Goal: Task Accomplishment & Management: Use online tool/utility

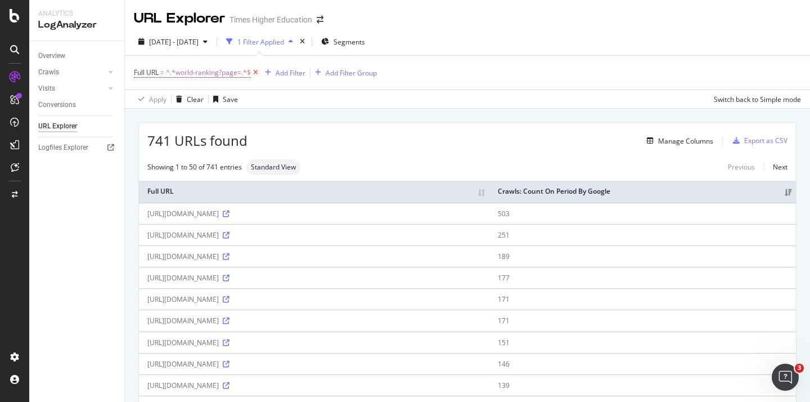
click at [254, 70] on icon at bounding box center [256, 72] width 10 height 11
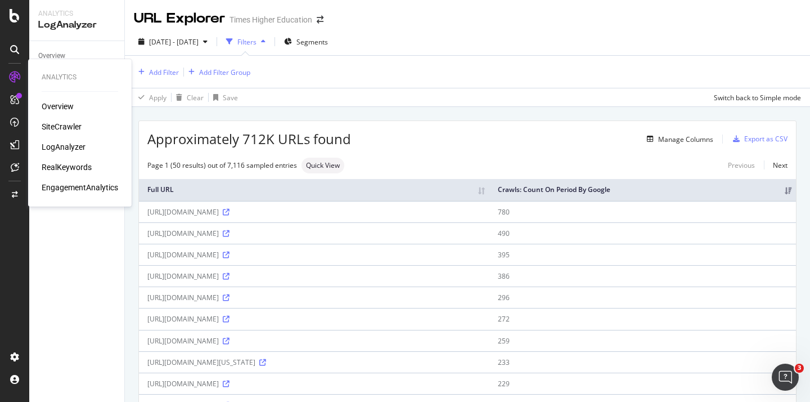
click at [69, 120] on div "Overview SiteCrawler LogAnalyzer RealKeywords EngagementAnalytics" at bounding box center [80, 147] width 77 height 92
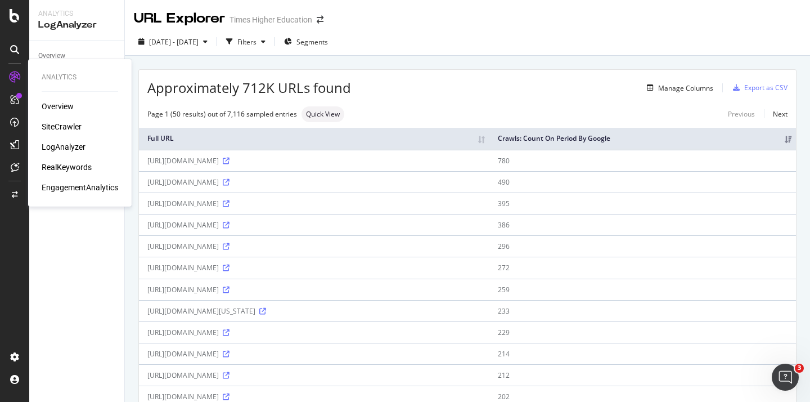
click at [70, 124] on div "SiteCrawler" at bounding box center [62, 126] width 40 height 11
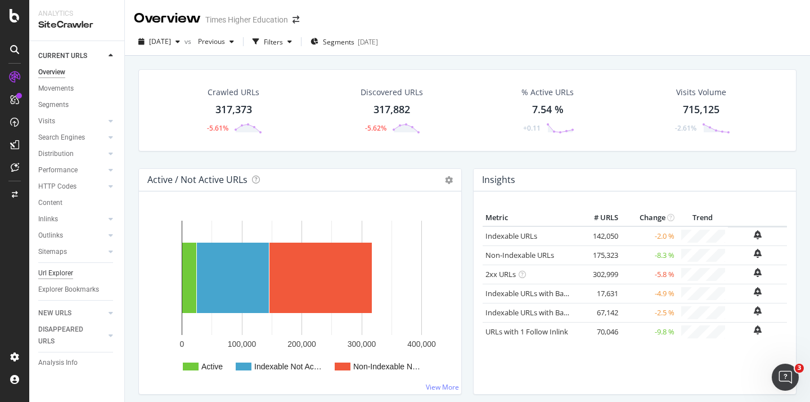
click at [52, 273] on div "Url Explorer" at bounding box center [55, 273] width 35 height 12
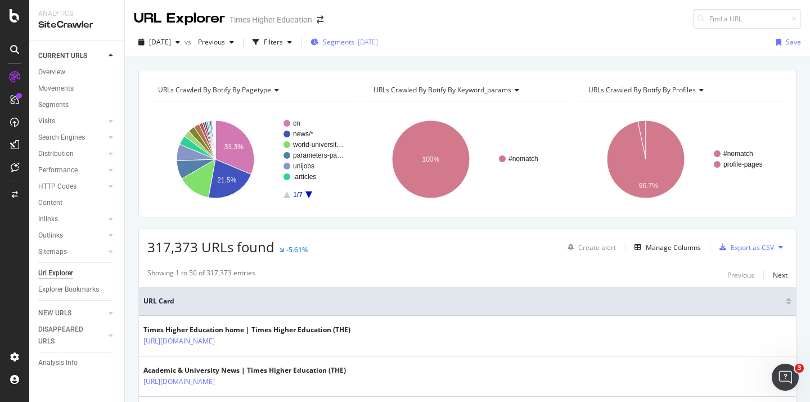
click at [354, 39] on span "Segments" at bounding box center [339, 42] width 32 height 10
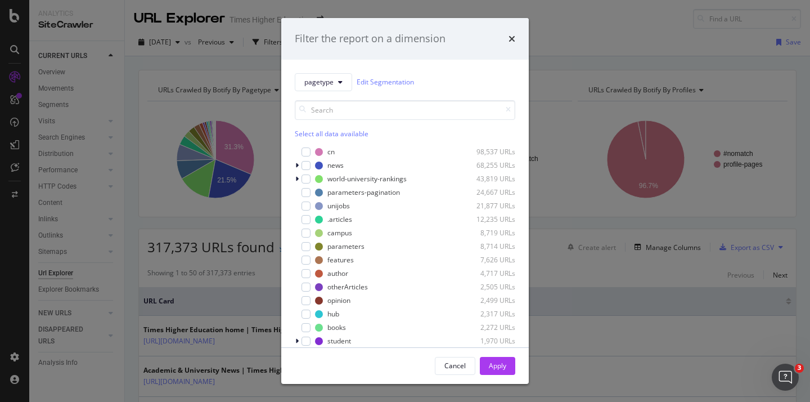
click at [491, 0] on div "Filter the report on a dimension pagetype Edit Segmentation Select all data ava…" at bounding box center [405, 201] width 810 height 402
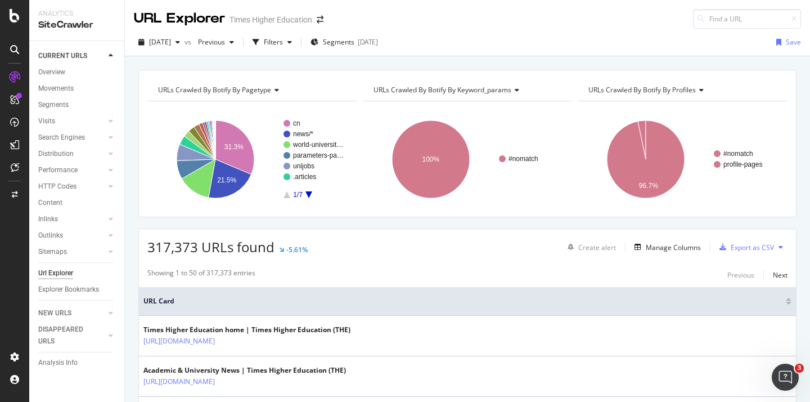
click at [69, 274] on div "Url Explorer" at bounding box center [55, 273] width 35 height 12
click at [788, 374] on icon "Open Intercom Messenger" at bounding box center [785, 377] width 19 height 19
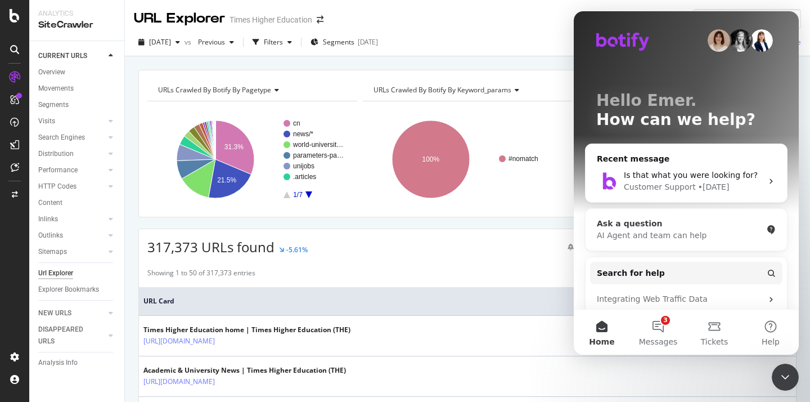
click at [645, 231] on div "AI Agent and team can help" at bounding box center [679, 236] width 165 height 12
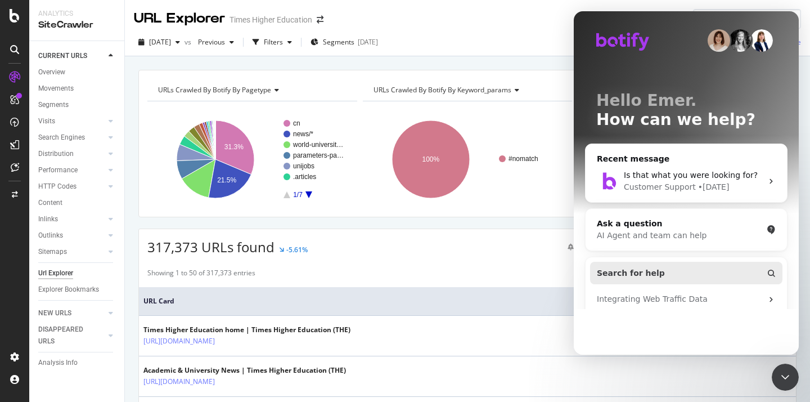
click at [636, 239] on div "AI Agent and team can help" at bounding box center [679, 236] width 165 height 12
click at [625, 271] on span "Search for help" at bounding box center [631, 273] width 68 height 12
click at [632, 237] on div "AI Agent and team can help" at bounding box center [679, 236] width 165 height 12
click at [706, 233] on div "AI Agent and team can help" at bounding box center [679, 236] width 165 height 12
click at [659, 271] on button "Search for help" at bounding box center [686, 273] width 192 height 23
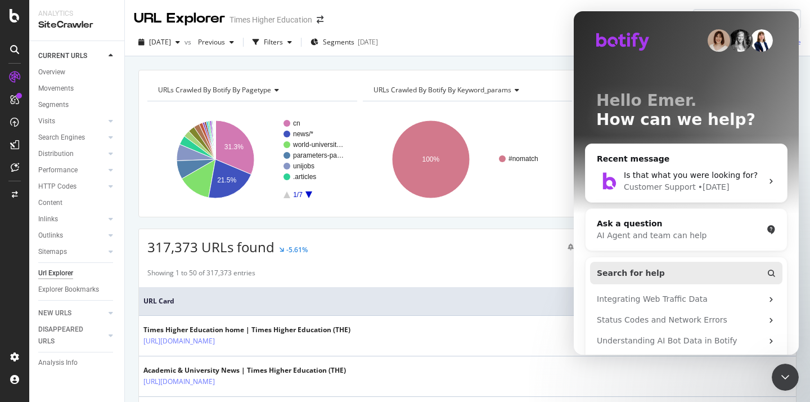
click at [636, 273] on span "Search for help" at bounding box center [631, 273] width 68 height 12
click at [618, 275] on span "Search for help" at bounding box center [631, 273] width 68 height 12
click at [687, 170] on span "Is that what you were looking for?" at bounding box center [691, 174] width 134 height 9
drag, startPoint x: 686, startPoint y: 171, endPoint x: 683, endPoint y: 181, distance: 10.0
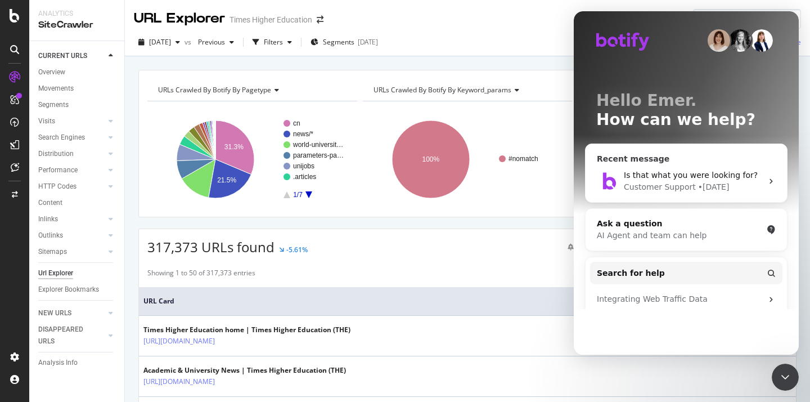
click at [686, 171] on span "Is that what you were looking for?" at bounding box center [691, 174] width 134 height 9
click at [651, 302] on div "Integrating Web Traffic Data" at bounding box center [679, 299] width 165 height 12
click at [648, 276] on span "Search for help" at bounding box center [631, 273] width 68 height 12
click at [655, 233] on div "AI Agent and team can help" at bounding box center [679, 236] width 165 height 12
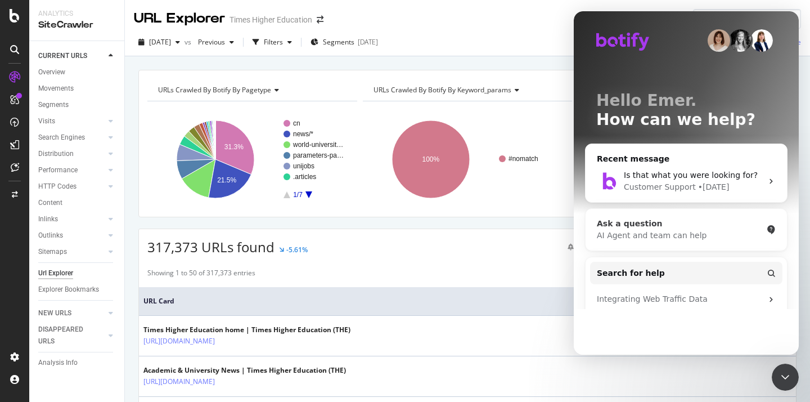
click at [767, 230] on icon "Intercom messenger" at bounding box center [771, 229] width 9 height 9
click at [767, 230] on icon "Intercom messenger" at bounding box center [770, 229] width 7 height 9
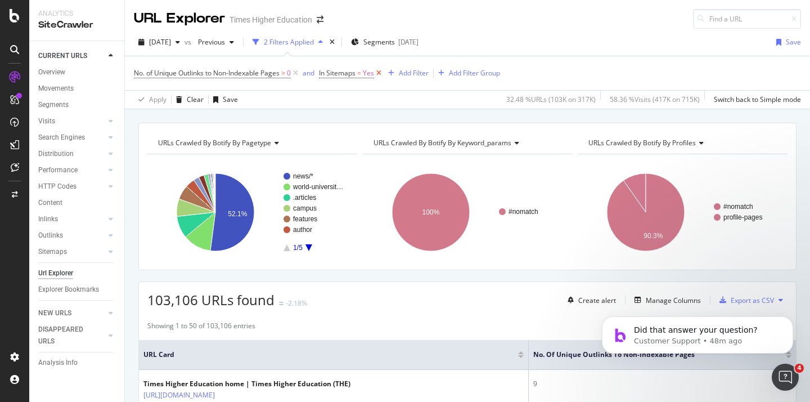
click at [379, 71] on icon at bounding box center [379, 73] width 10 height 11
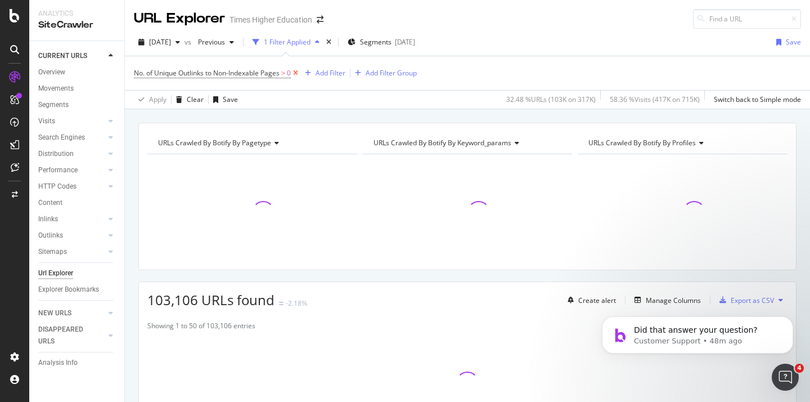
click at [296, 73] on icon at bounding box center [296, 73] width 10 height 11
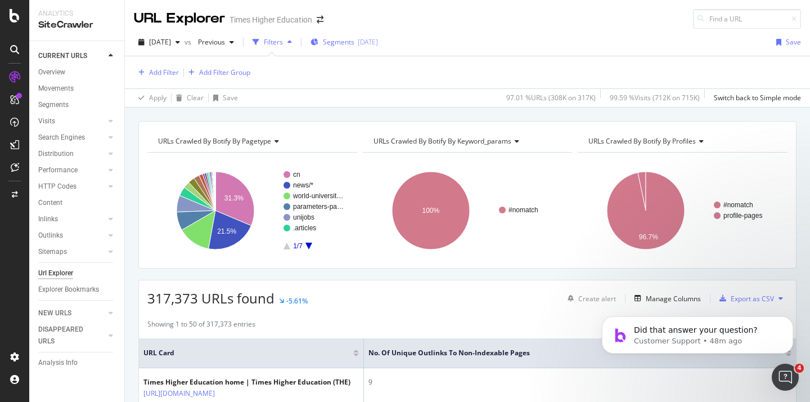
click at [354, 42] on span "Segments" at bounding box center [339, 42] width 32 height 10
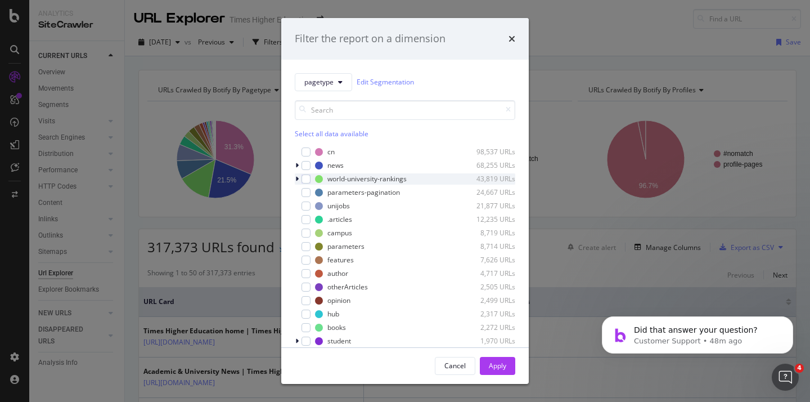
click at [296, 176] on icon "modal" at bounding box center [296, 179] width 3 height 7
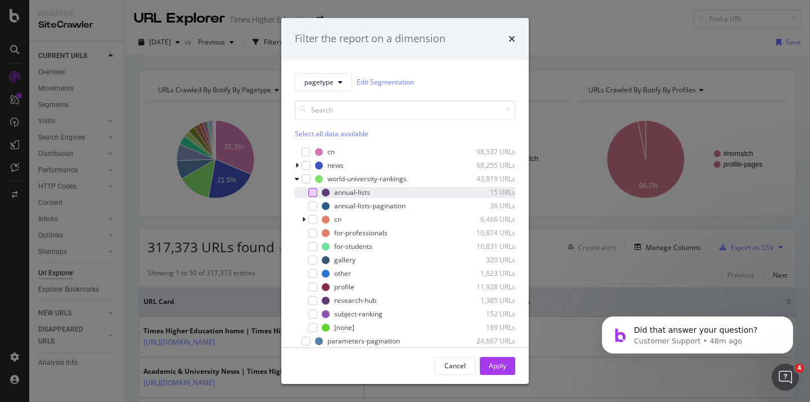
click at [315, 195] on div "modal" at bounding box center [312, 192] width 9 height 9
click at [496, 363] on div "Apply" at bounding box center [497, 366] width 17 height 10
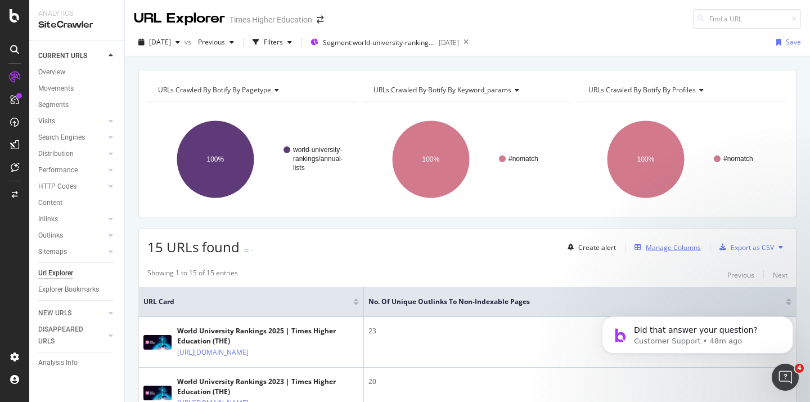
click at [658, 245] on div "Manage Columns" at bounding box center [673, 247] width 55 height 10
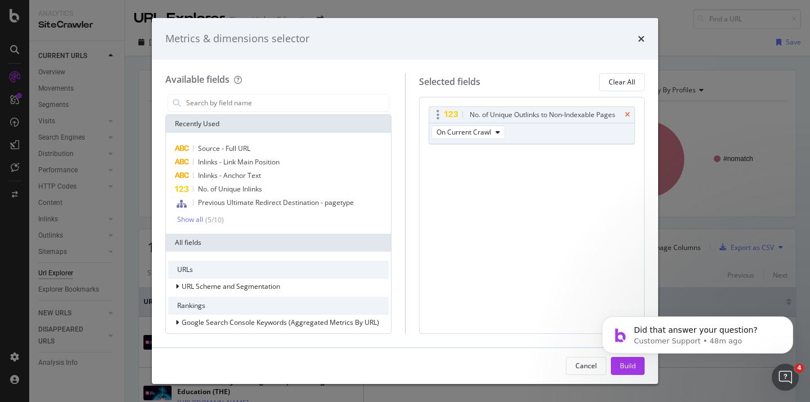
click at [625, 113] on icon "times" at bounding box center [627, 114] width 5 height 7
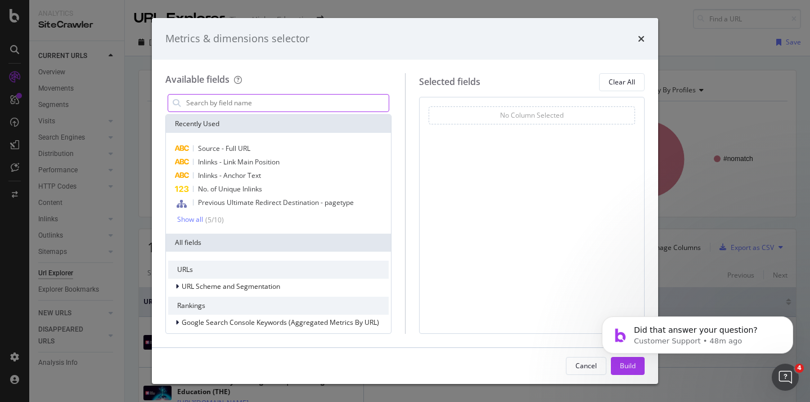
click at [253, 97] on input "modal" at bounding box center [287, 103] width 204 height 17
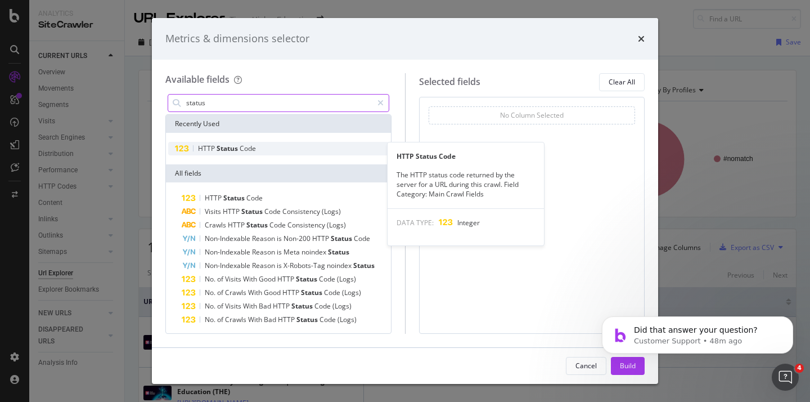
type input "status"
click at [249, 149] on span "Code" at bounding box center [248, 148] width 16 height 10
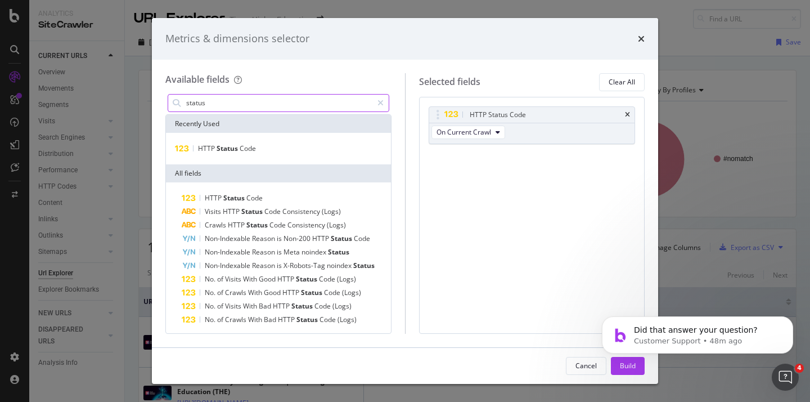
drag, startPoint x: 227, startPoint y: 106, endPoint x: 186, endPoint y: 99, distance: 41.1
click at [186, 100] on input "status" at bounding box center [278, 103] width 187 height 17
drag, startPoint x: 210, startPoint y: 101, endPoint x: 170, endPoint y: 101, distance: 40.5
click at [170, 101] on div "status" at bounding box center [279, 103] width 222 height 18
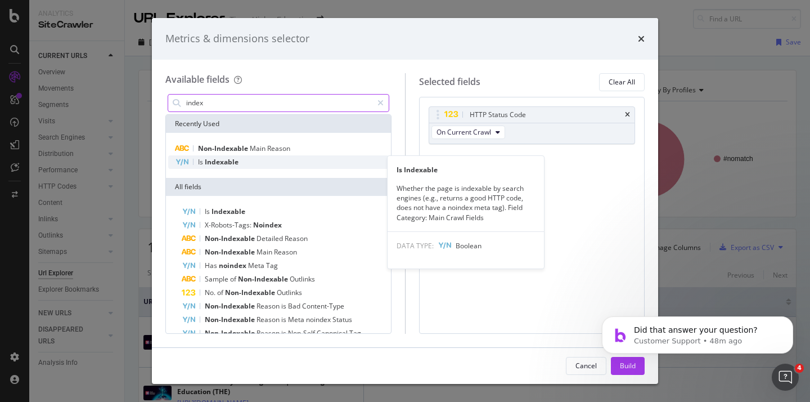
type input "index"
click at [222, 161] on span "Indexable" at bounding box center [222, 162] width 34 height 10
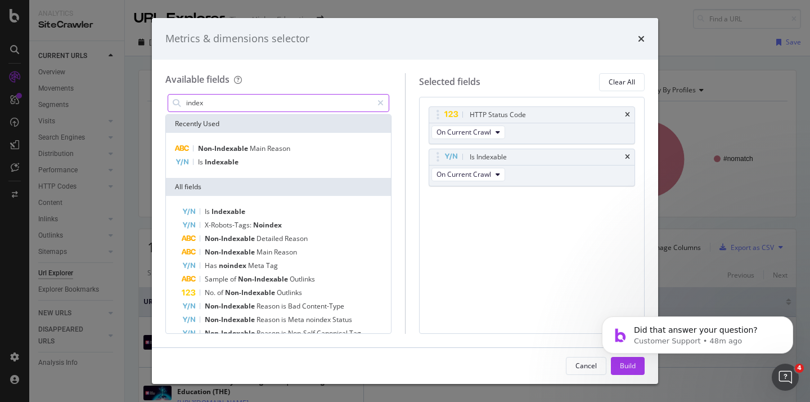
click at [627, 366] on body "Did that answer your question? Customer Support • 48m ago" at bounding box center [698, 332] width 216 height 70
click at [624, 366] on body "Did that answer your question? Customer Support • 49m ago" at bounding box center [698, 332] width 216 height 70
click at [788, 320] on icon "Dismiss notification" at bounding box center [790, 319] width 6 height 6
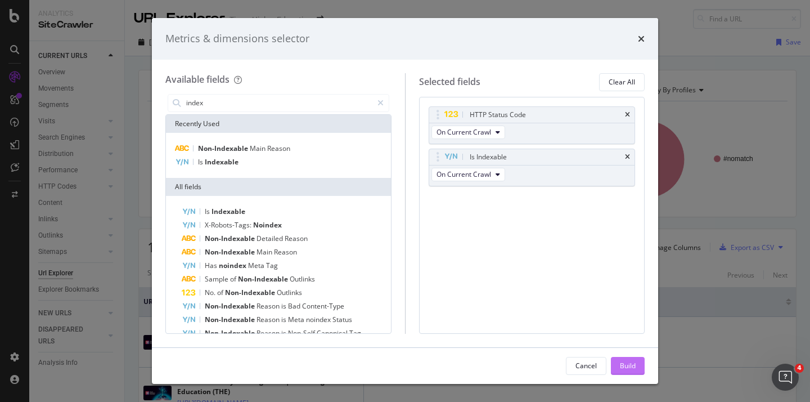
click at [628, 368] on div "Build" at bounding box center [628, 366] width 16 height 10
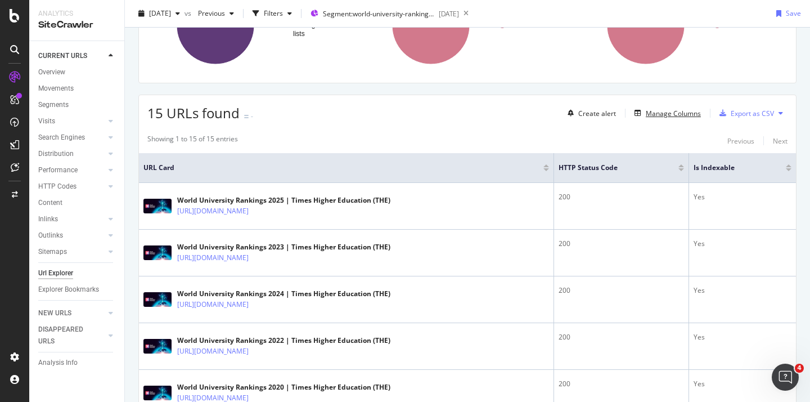
scroll to position [17, 0]
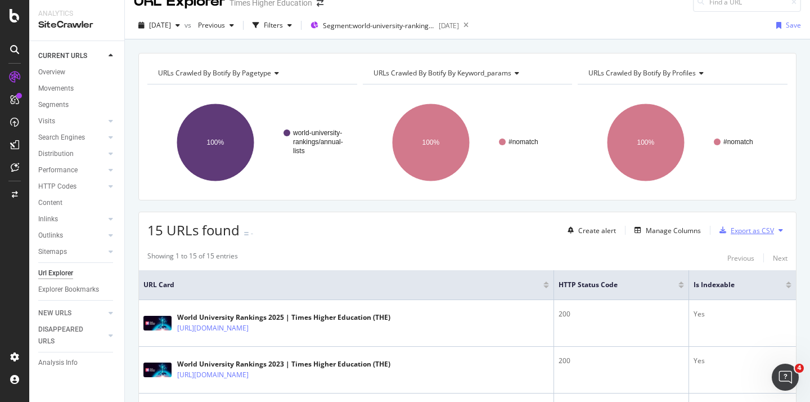
click at [736, 231] on div "Export as CSV" at bounding box center [752, 231] width 43 height 10
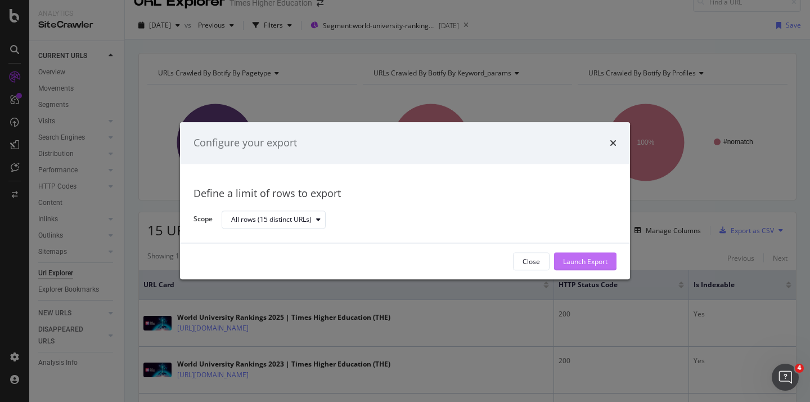
click at [581, 259] on div "Launch Export" at bounding box center [585, 262] width 44 height 10
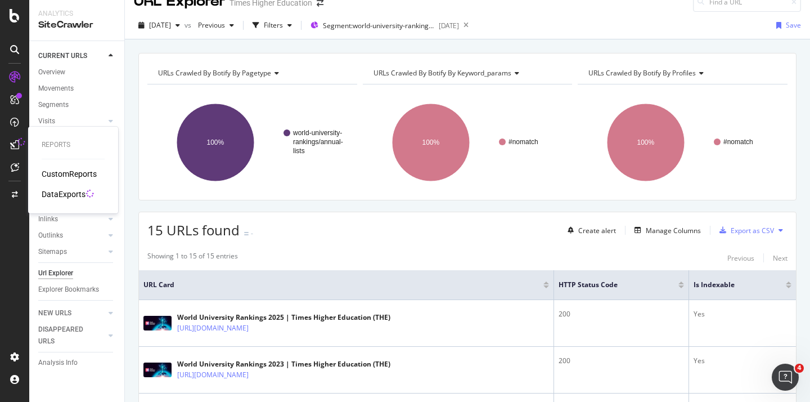
click at [56, 193] on div "DataExports" at bounding box center [64, 193] width 44 height 11
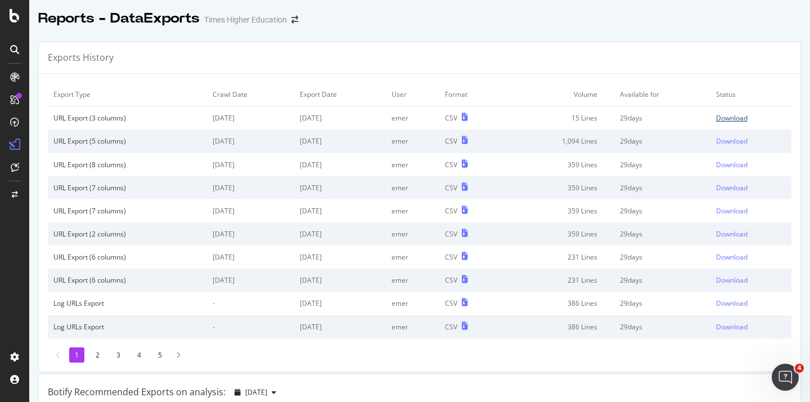
click at [716, 116] on div "Download" at bounding box center [732, 118] width 32 height 10
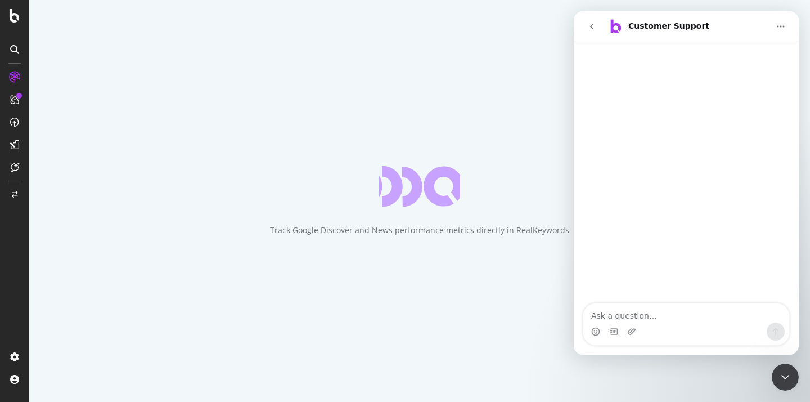
click at [622, 317] on textarea "Ask a question…" at bounding box center [686, 312] width 206 height 19
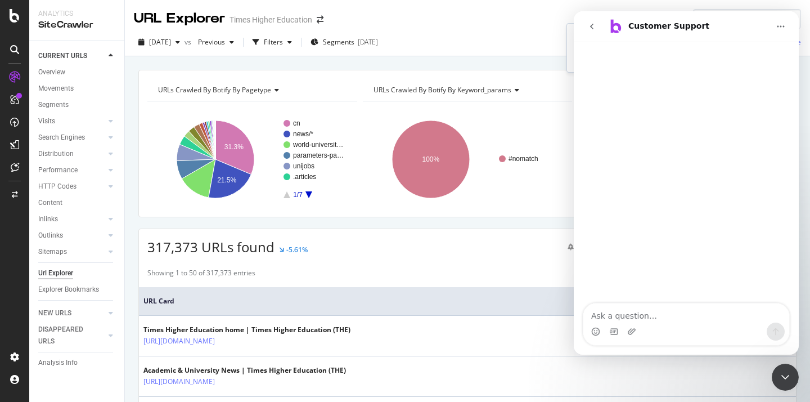
type input "How"
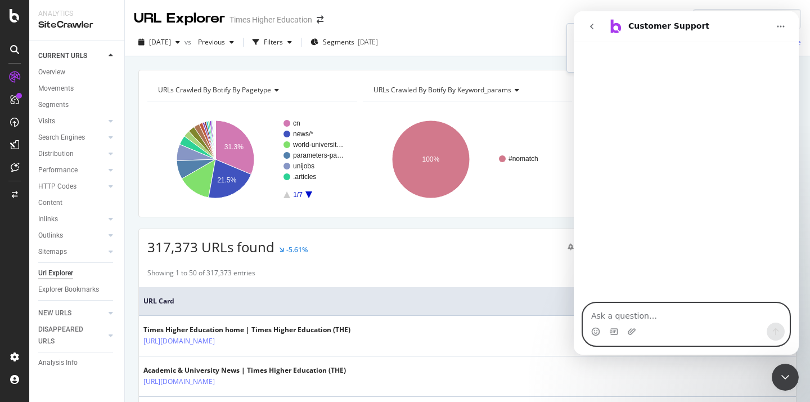
click at [601, 315] on textarea "Ask a question…" at bounding box center [686, 312] width 206 height 19
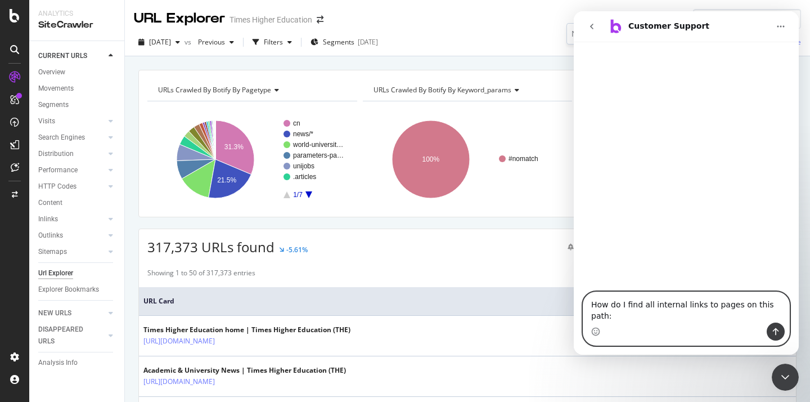
paste textarea "?_escaped_fragment_"
click at [776, 304] on textarea "How do I find all internal links to pages on this path: ?_escaped_fragment_" at bounding box center [686, 307] width 206 height 30
click at [650, 306] on textarea "How do I find all internal links to pages on this pages that inclue: ?_escaped_…" at bounding box center [686, 307] width 206 height 30
type textarea "How do I find all or any internal links to pages on this pages that inclue: ?_e…"
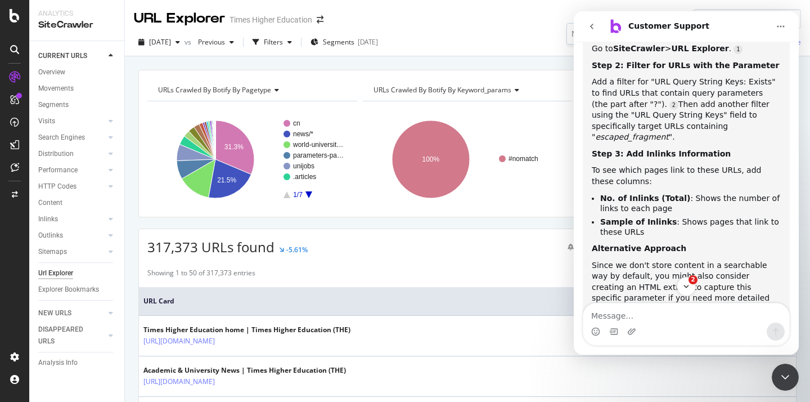
scroll to position [275, 0]
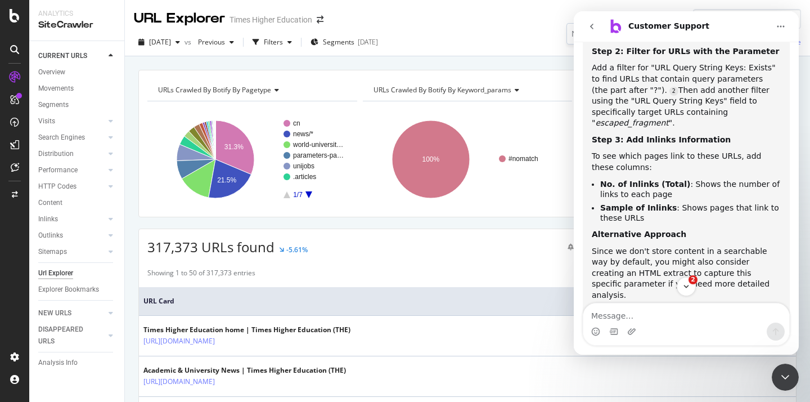
click at [541, 131] on rect "A chart." at bounding box center [466, 159] width 207 height 98
click at [784, 384] on div "Close Intercom Messenger" at bounding box center [785, 376] width 27 height 27
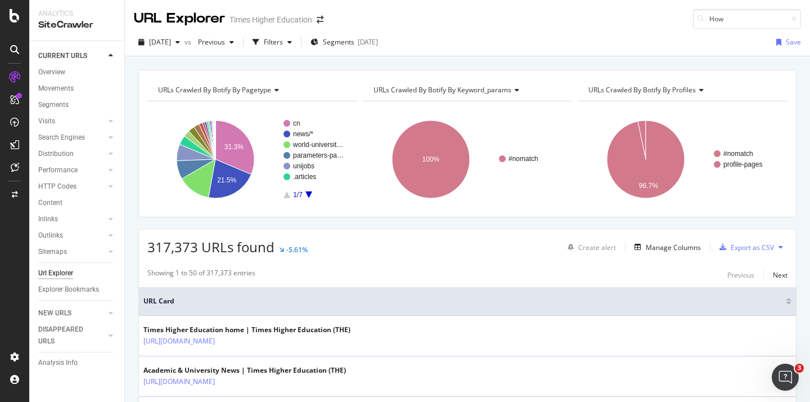
scroll to position [185, 0]
click at [70, 273] on div "Url Explorer" at bounding box center [55, 273] width 35 height 12
click at [283, 42] on div "Filters" at bounding box center [273, 42] width 19 height 10
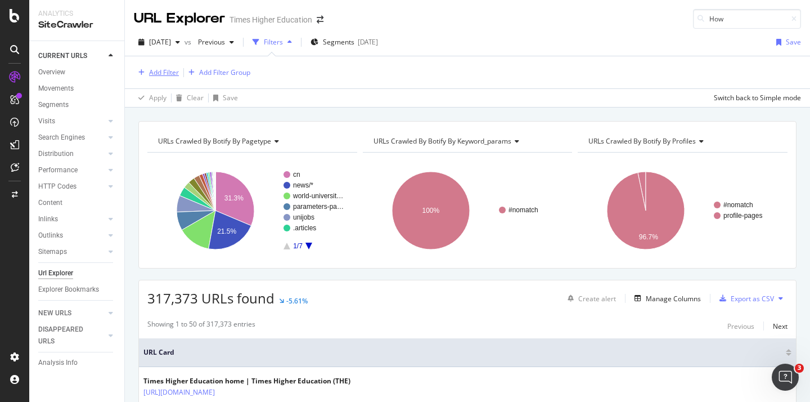
click at [161, 74] on div "Add Filter" at bounding box center [164, 73] width 30 height 10
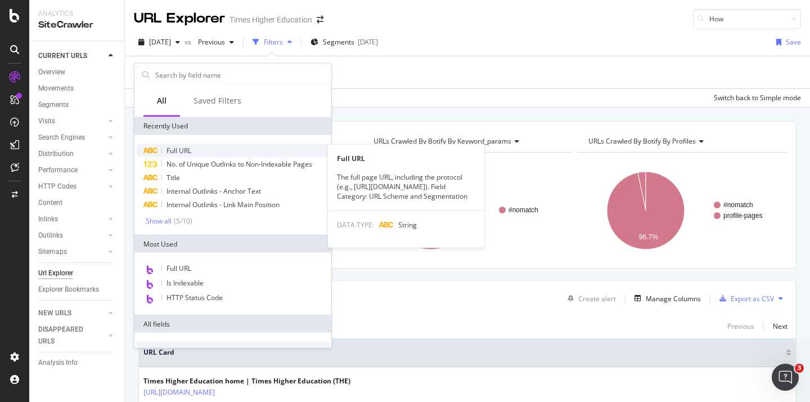
click at [172, 152] on span "Full URL" at bounding box center [179, 151] width 25 height 10
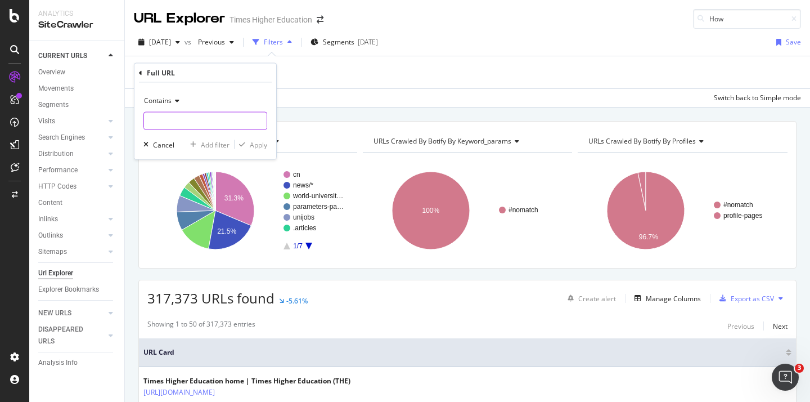
click at [164, 121] on input "text" at bounding box center [205, 121] width 123 height 18
paste input "?_escaped_fragment_"
type input "?_escaped_fragment_"
click at [259, 143] on div "Apply" at bounding box center [258, 145] width 17 height 10
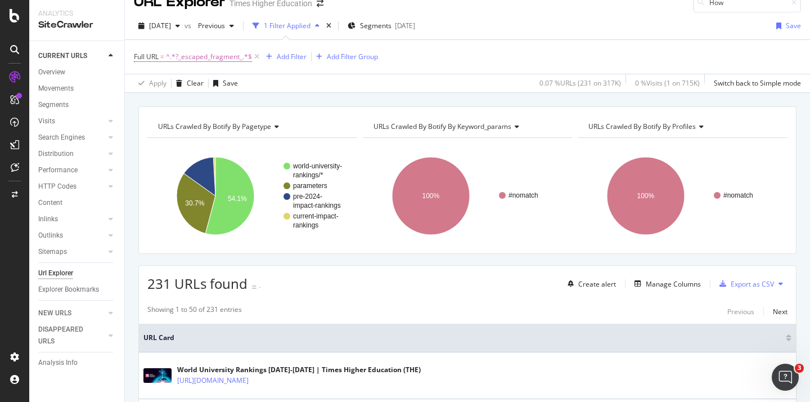
scroll to position [20, 0]
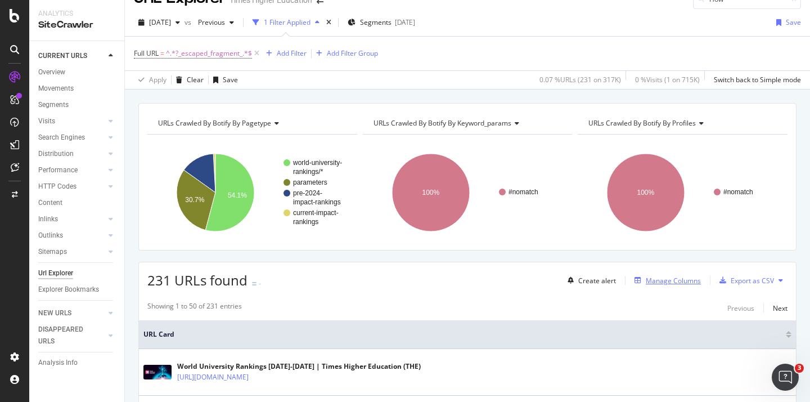
click at [654, 278] on div "Manage Columns" at bounding box center [673, 281] width 55 height 10
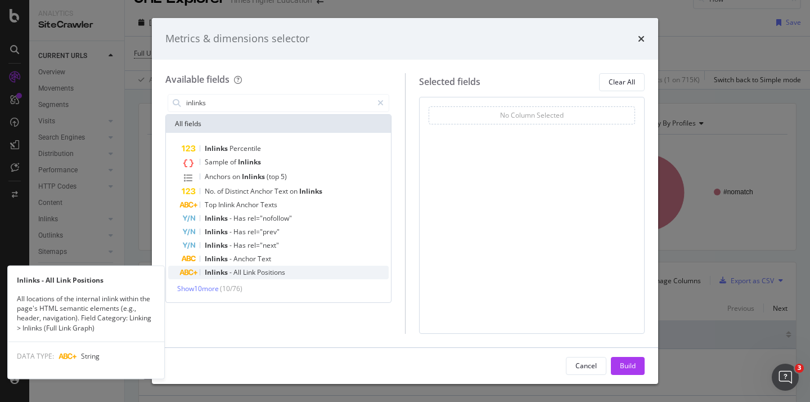
type input "inlinks"
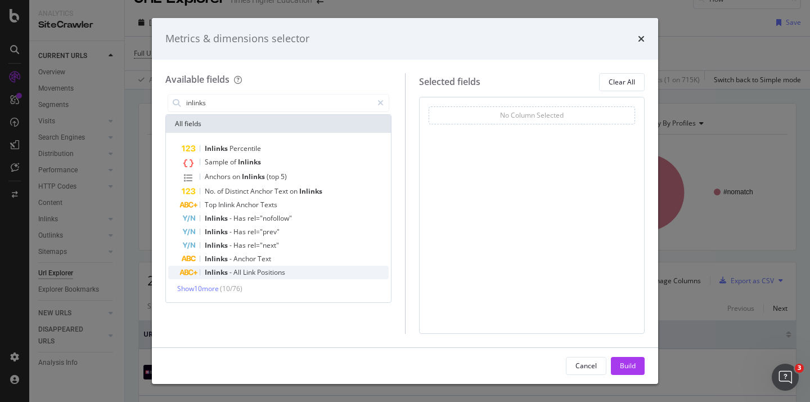
click at [217, 271] on span "Inlinks" at bounding box center [217, 272] width 25 height 10
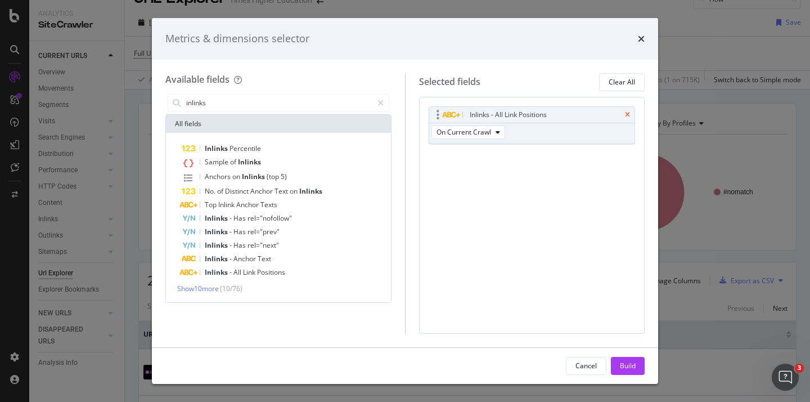
click at [626, 112] on icon "times" at bounding box center [627, 114] width 5 height 7
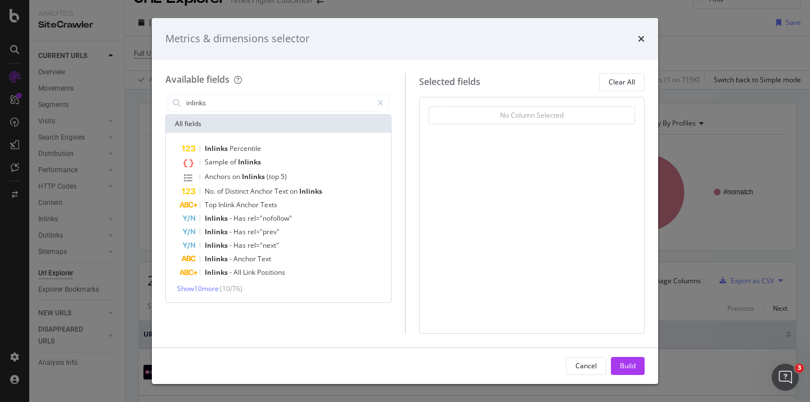
click at [208, 282] on div "Inlinks Percentile Sample of Inlinks Anchors on Inlinks (top 5) No. of Distinct…" at bounding box center [278, 217] width 221 height 151
click at [205, 289] on span "Show 10 more" at bounding box center [198, 289] width 42 height 10
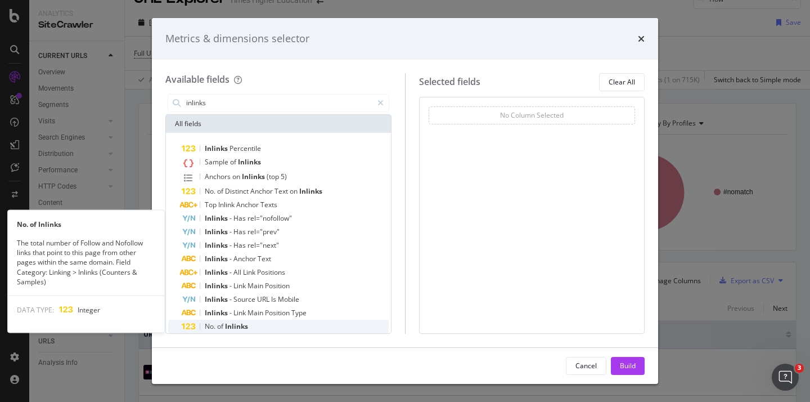
click at [216, 324] on span "No." at bounding box center [211, 326] width 12 height 10
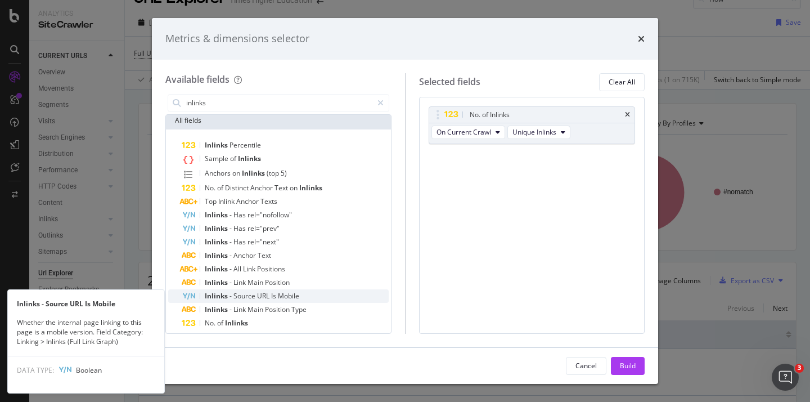
scroll to position [2, 0]
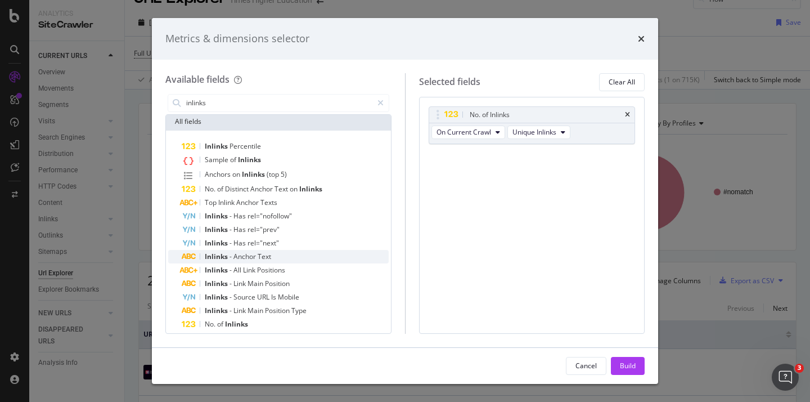
click at [241, 255] on span "Anchor" at bounding box center [245, 256] width 24 height 10
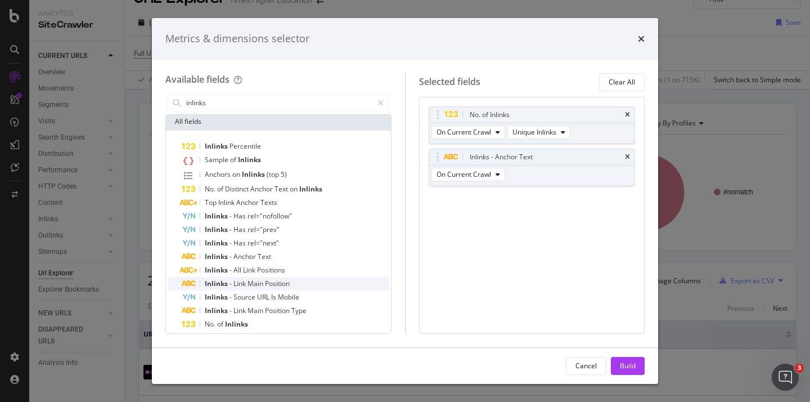
click at [243, 282] on span "Link" at bounding box center [240, 283] width 14 height 10
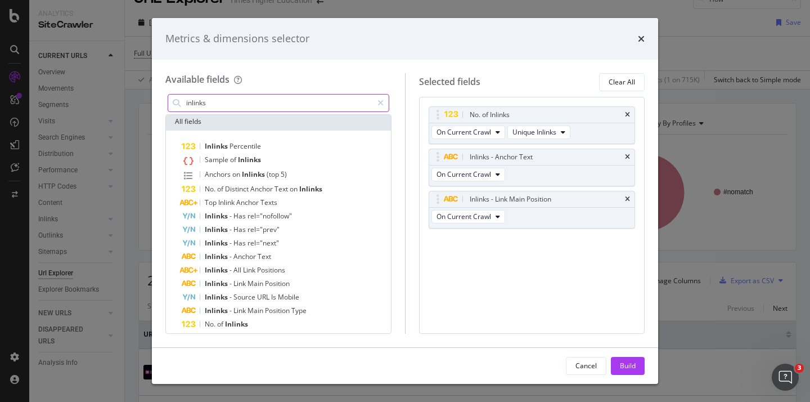
click at [241, 99] on input "inlinks" at bounding box center [278, 103] width 187 height 17
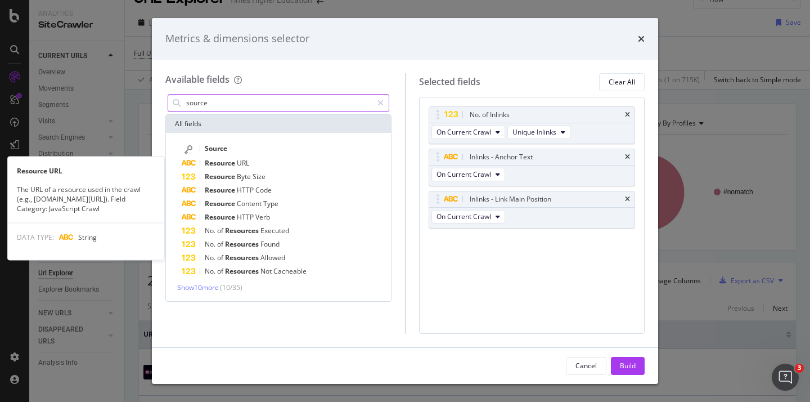
scroll to position [0, 0]
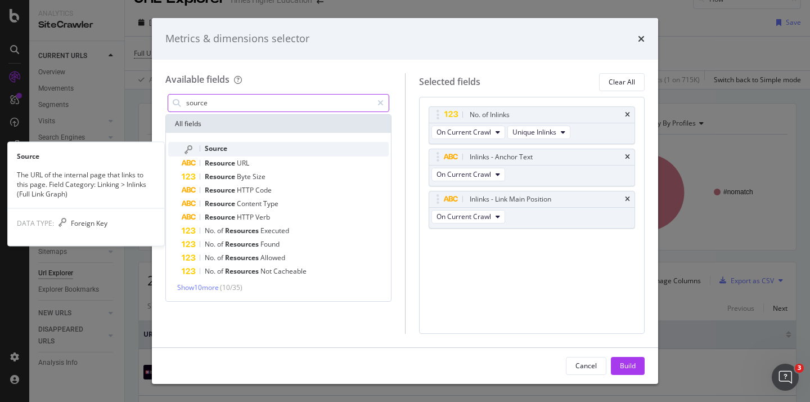
type input "source"
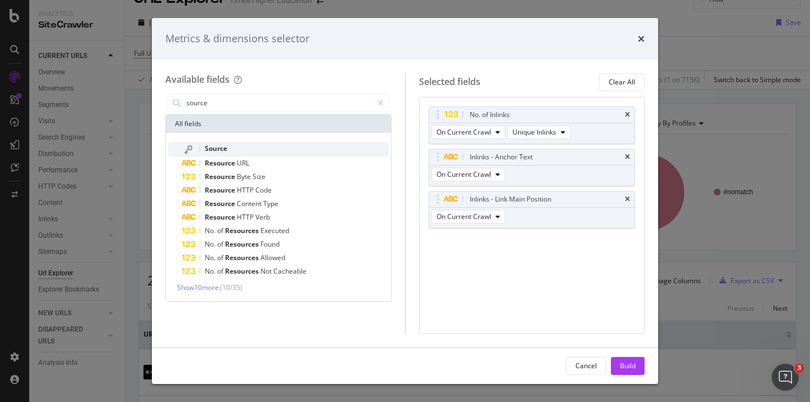
click at [242, 143] on div "Source" at bounding box center [285, 149] width 207 height 15
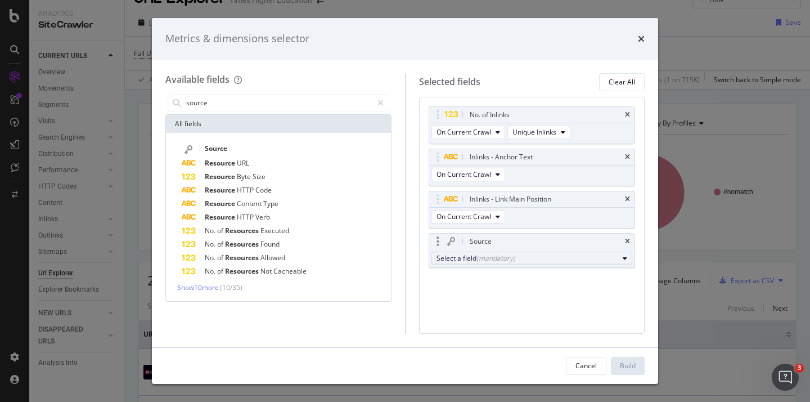
click at [467, 257] on div "Select a field (mandatory)" at bounding box center [528, 258] width 182 height 10
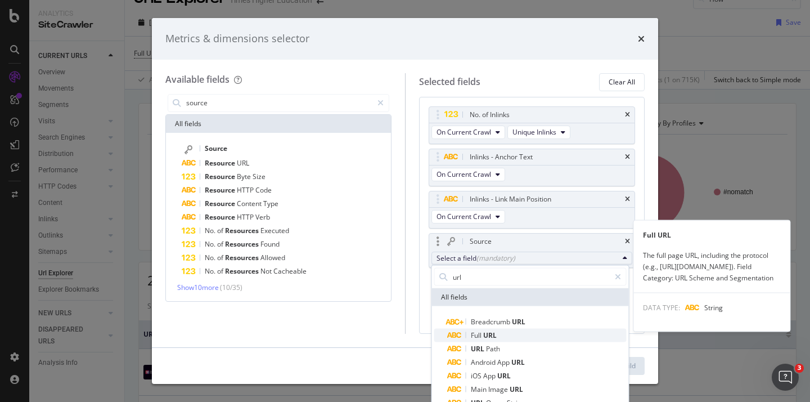
type input "url"
click at [499, 334] on span "Full URL" at bounding box center [537, 336] width 179 height 14
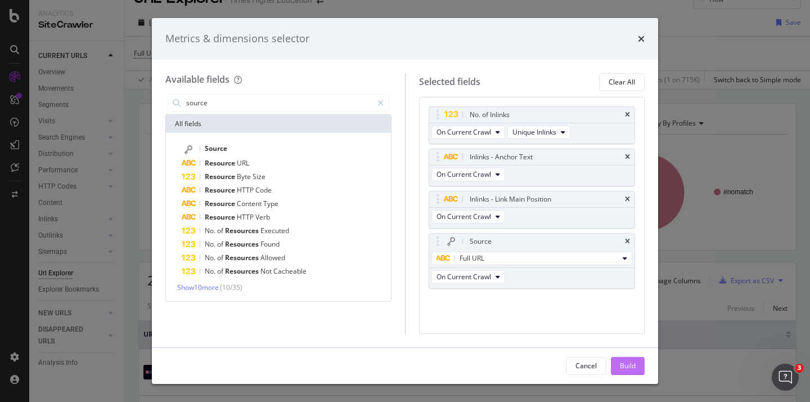
click at [622, 361] on div "Build" at bounding box center [628, 366] width 16 height 10
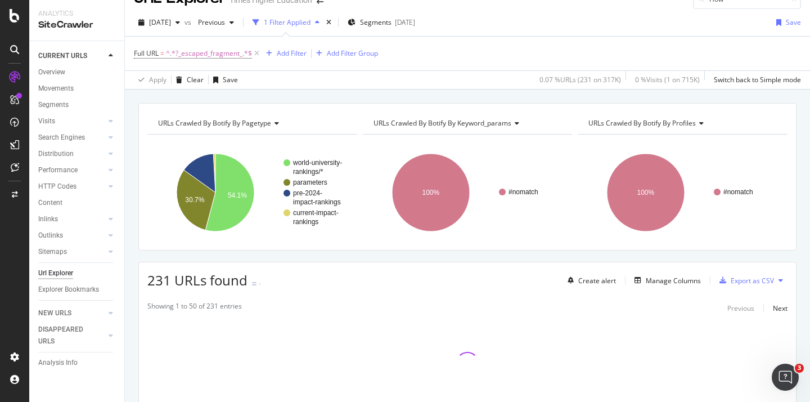
click at [780, 377] on icon "Open Intercom Messenger" at bounding box center [785, 377] width 19 height 19
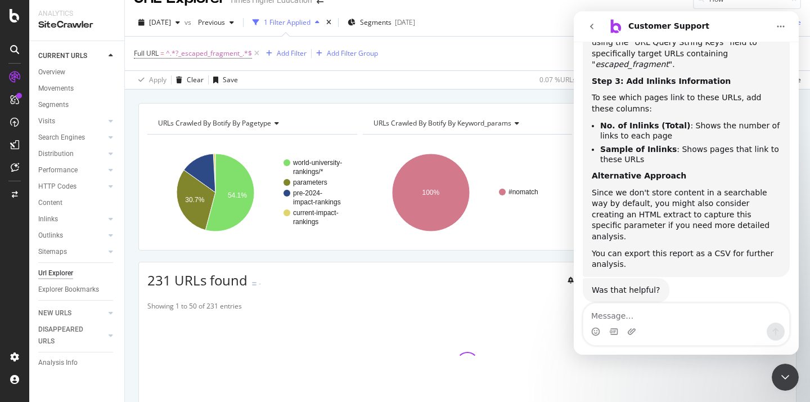
scroll to position [335, 0]
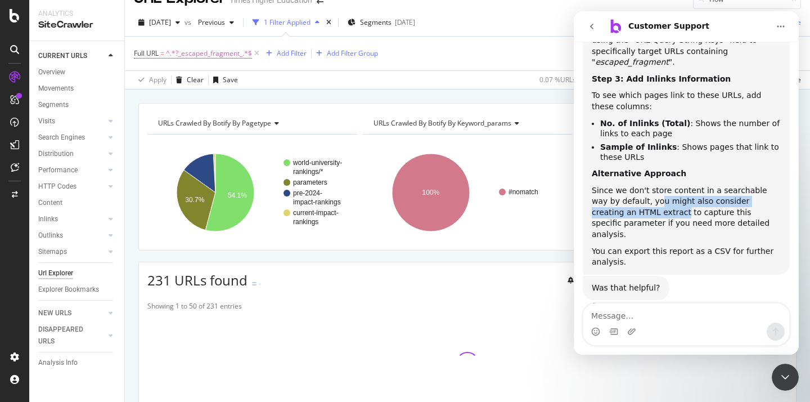
drag, startPoint x: 642, startPoint y: 190, endPoint x: 641, endPoint y: 203, distance: 13.0
click at [641, 203] on div "Since we don't store content in a searchable way by default, you might also con…" at bounding box center [686, 212] width 189 height 55
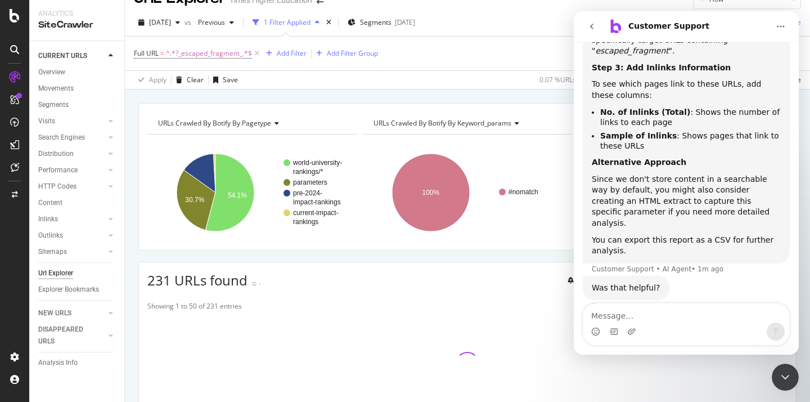
click at [643, 204] on div "Since we don't store content in a searchable way by default, you might also con…" at bounding box center [686, 201] width 189 height 55
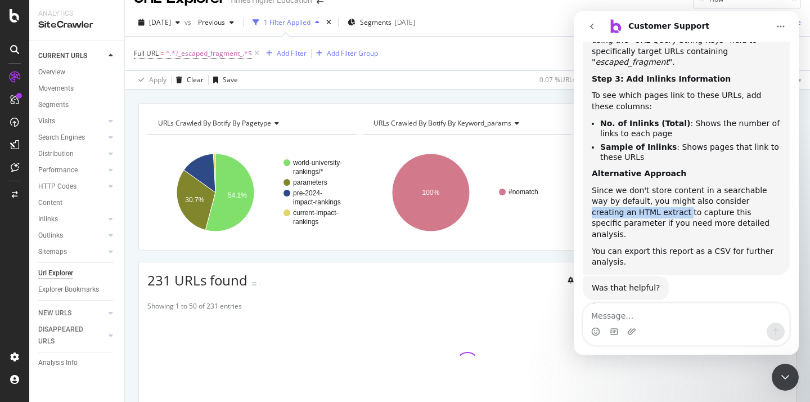
drag, startPoint x: 642, startPoint y: 201, endPoint x: 721, endPoint y: 190, distance: 79.6
click at [721, 190] on div "Since we don't store content in a searchable way by default, you might also con…" at bounding box center [686, 212] width 189 height 55
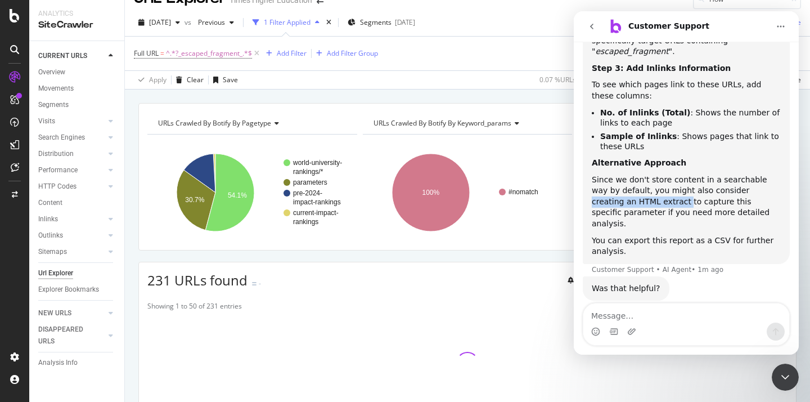
scroll to position [347, 0]
copy div "creating an HTML extract"
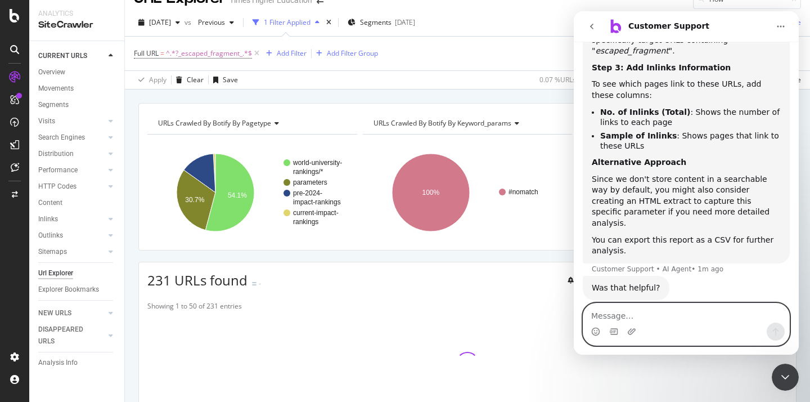
click at [617, 314] on textarea "Message…" at bounding box center [686, 312] width 206 height 19
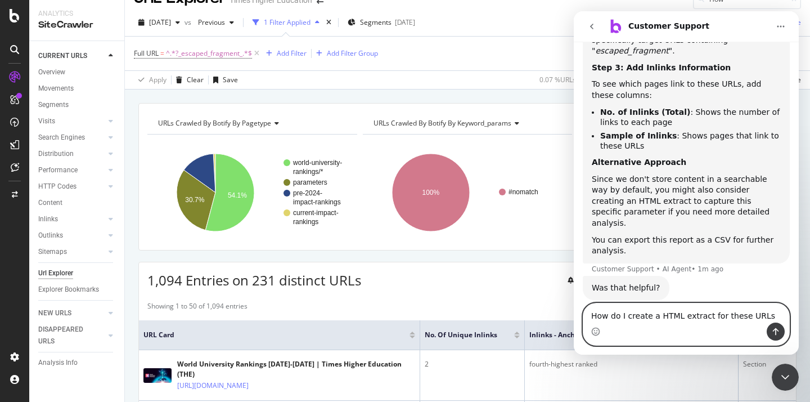
paste textarea "creating an HTML extract"
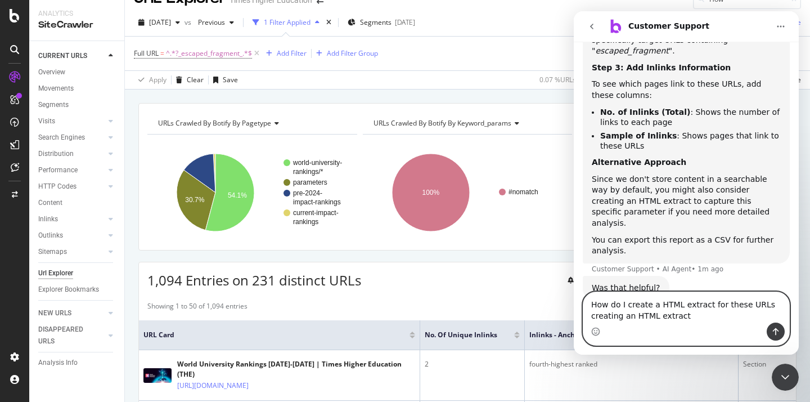
scroll to position [358, 0]
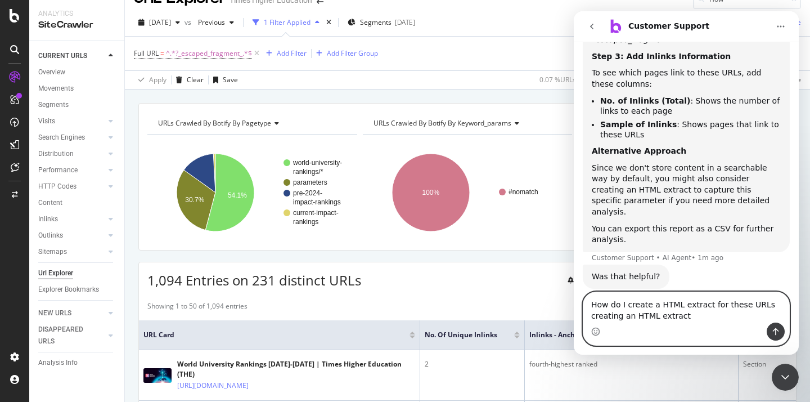
drag, startPoint x: 691, startPoint y: 320, endPoint x: 561, endPoint y: 315, distance: 130.0
click html "Customer Support We're here to help. Ask us anything and we'll get back to you …"
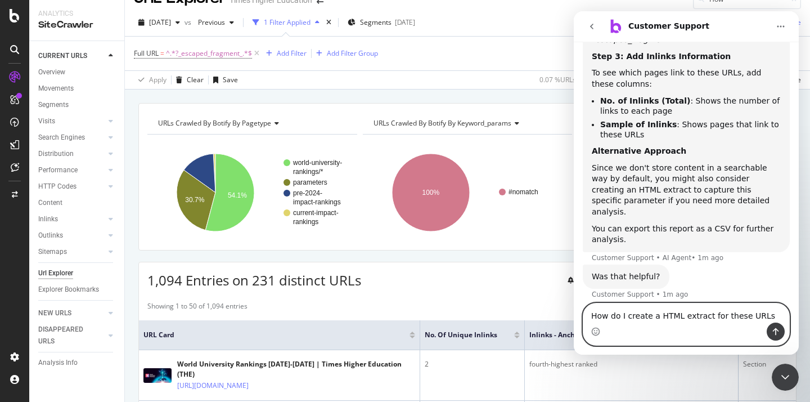
scroll to position [347, 0]
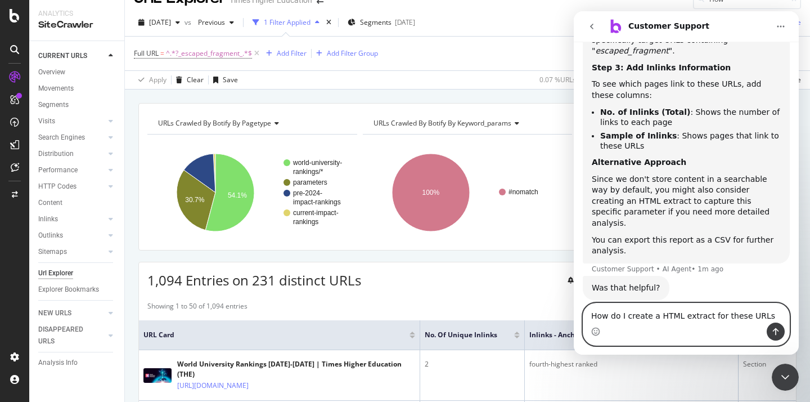
type textarea "How do I create a HTML extract for these URLs"
click at [773, 332] on icon "Send a message…" at bounding box center [775, 331] width 9 height 9
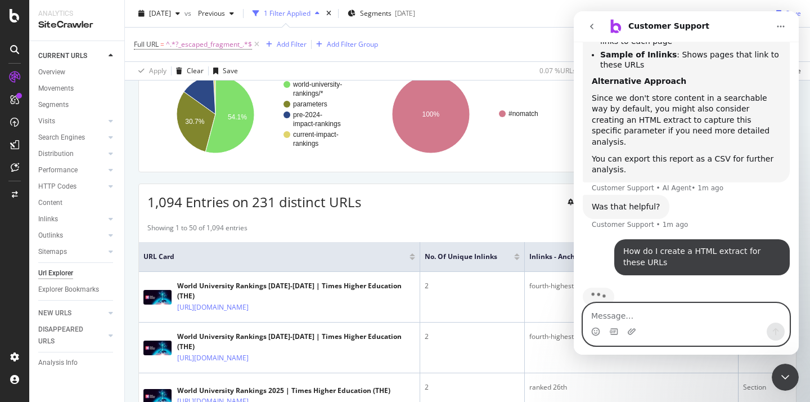
scroll to position [275, 0]
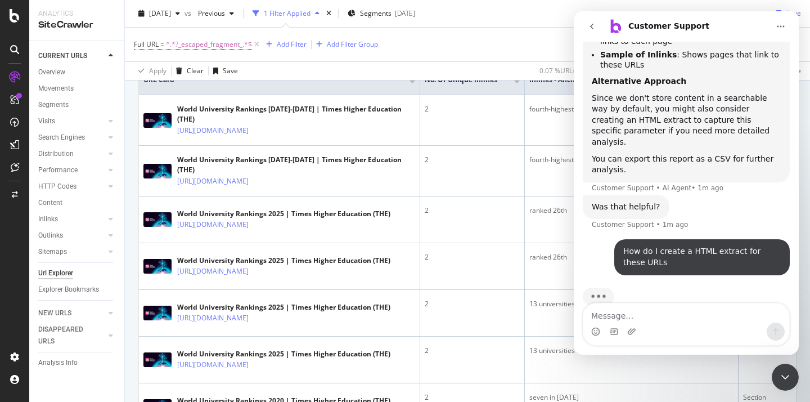
click at [786, 374] on icon "Close Intercom Messenger" at bounding box center [786, 377] width 14 height 14
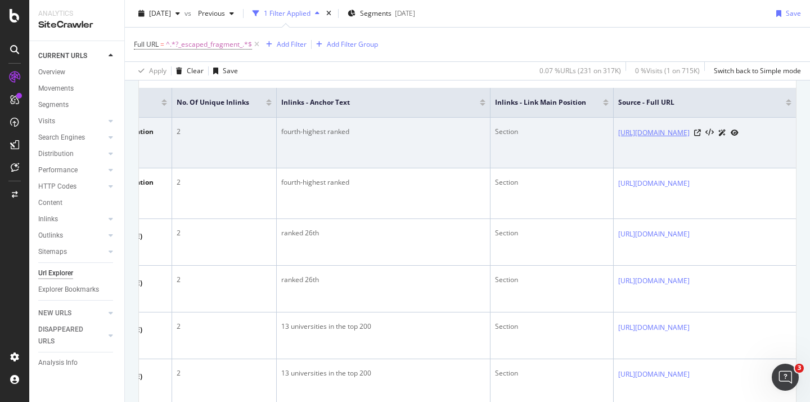
scroll to position [612, 0]
click at [687, 132] on link "https://www.timeshighereducation.com/depth/has-excellence-funding-brought-germa…" at bounding box center [653, 132] width 71 height 11
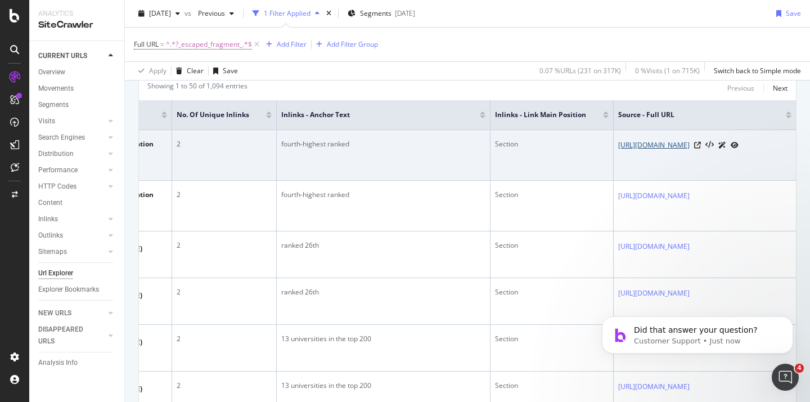
scroll to position [0, 0]
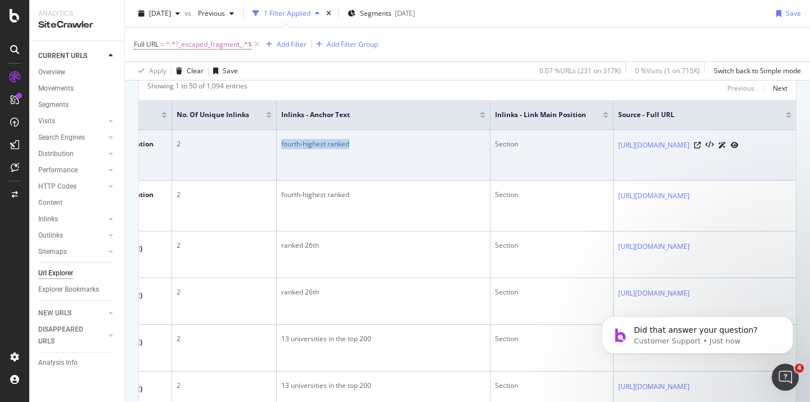
drag, startPoint x: 245, startPoint y: 143, endPoint x: 171, endPoint y: 148, distance: 73.9
click at [277, 148] on td "fourth-highest ranked" at bounding box center [384, 155] width 214 height 51
copy div "fourth-highest ranked"
click at [701, 149] on icon at bounding box center [697, 145] width 7 height 7
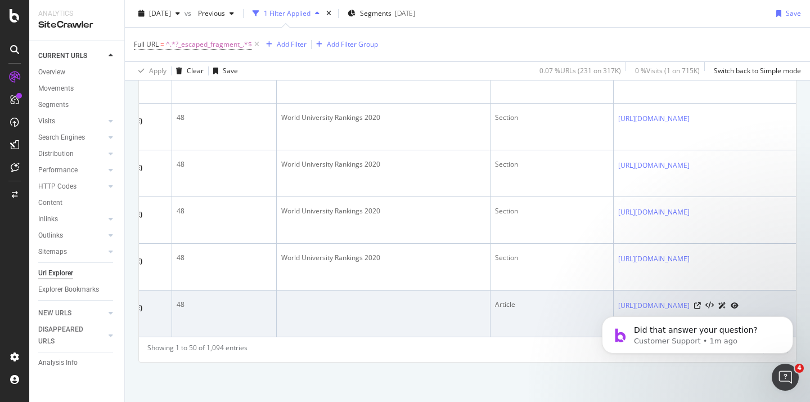
scroll to position [0, 356]
click at [618, 300] on link "https://www.timeshighereducation.com/student/best-universities/best-universitie…" at bounding box center [653, 305] width 71 height 11
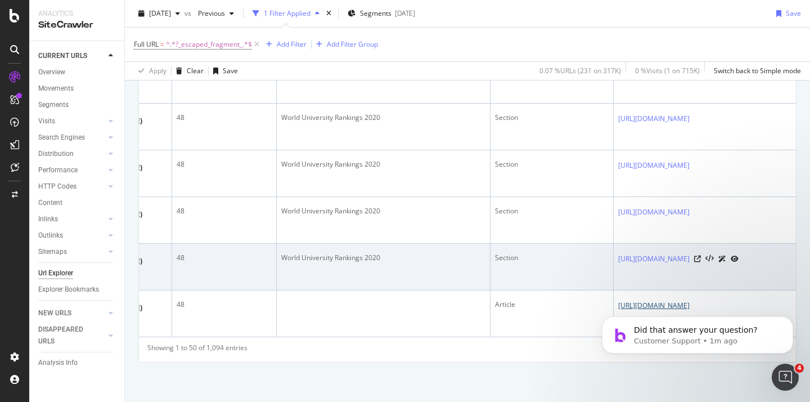
scroll to position [3186, 0]
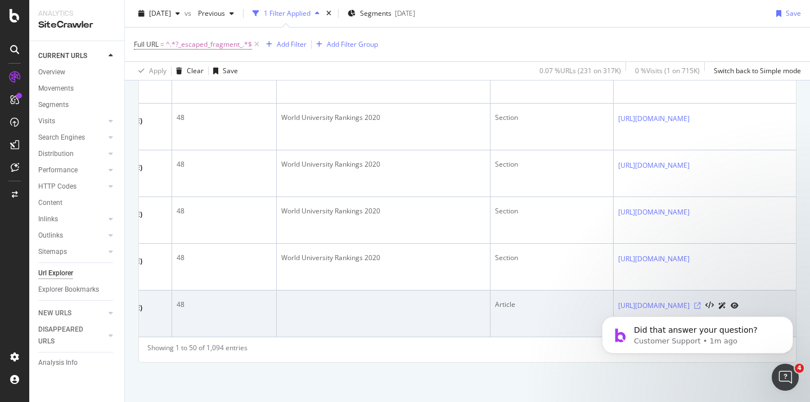
click at [701, 302] on icon at bounding box center [697, 305] width 7 height 7
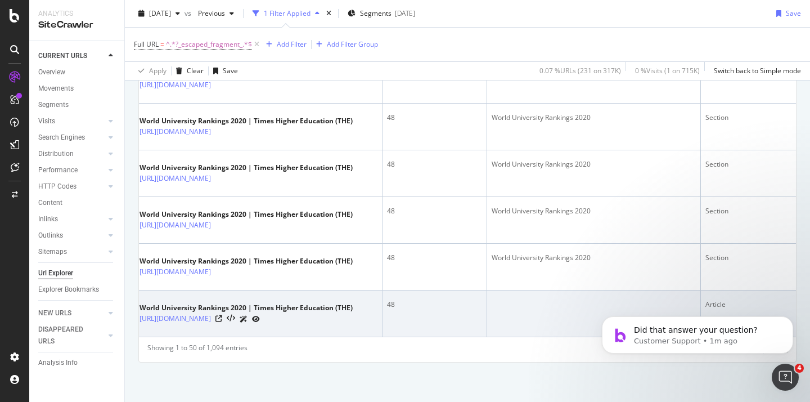
scroll to position [0, 0]
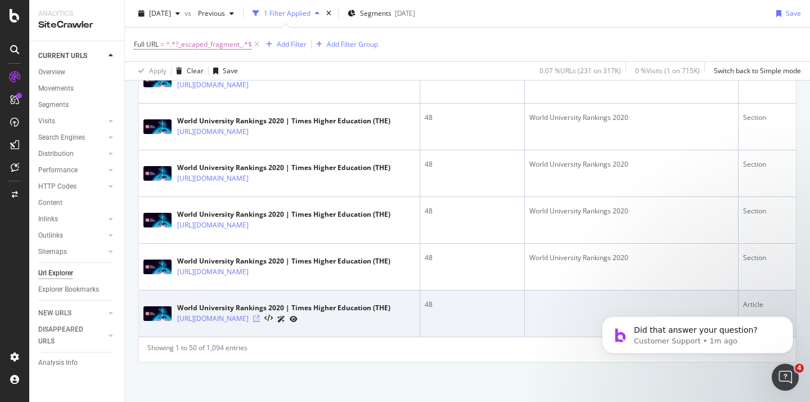
click at [260, 315] on icon at bounding box center [256, 318] width 7 height 7
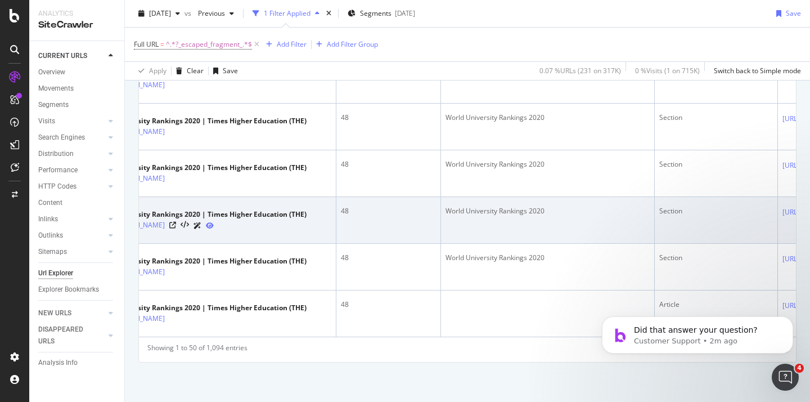
scroll to position [2675, 0]
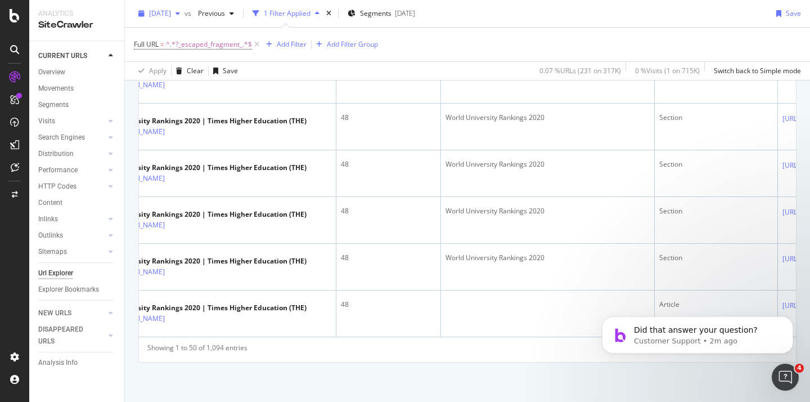
click at [171, 12] on span "[DATE]" at bounding box center [160, 13] width 22 height 10
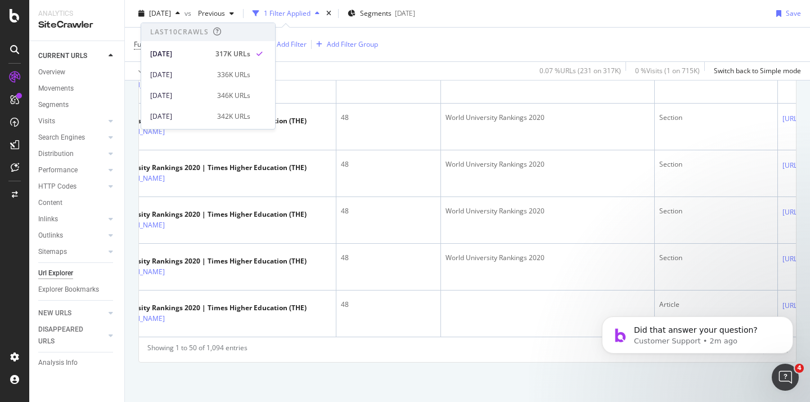
click at [462, 29] on div "Full URL = ^.*?_escaped_fragment_.*$ Add Filter Add Filter Group" at bounding box center [467, 45] width 667 height 34
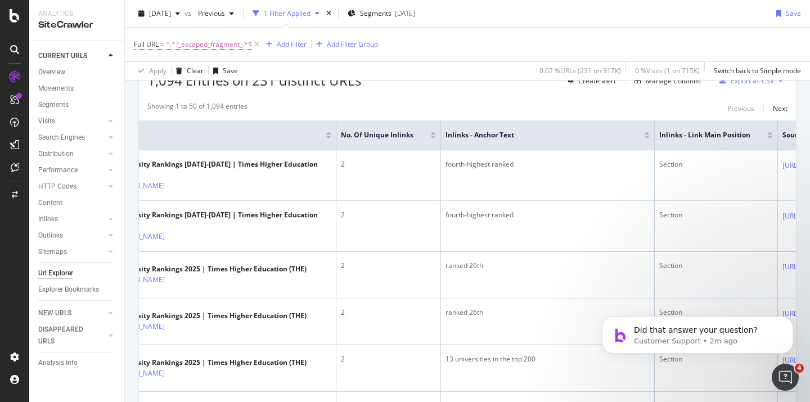
scroll to position [174, 0]
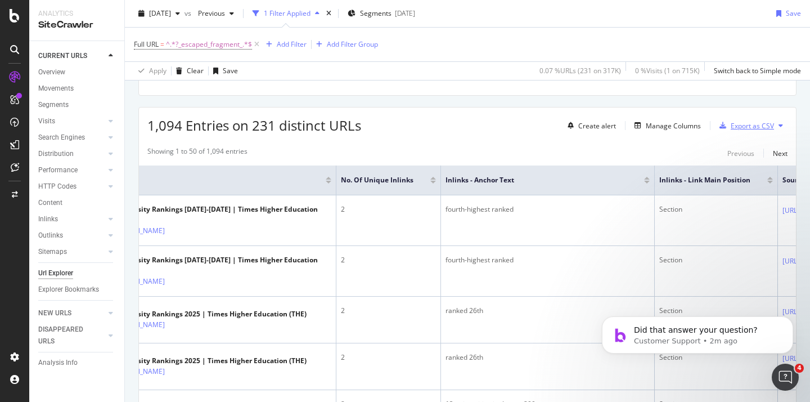
click at [741, 127] on div "Export as CSV" at bounding box center [752, 126] width 43 height 10
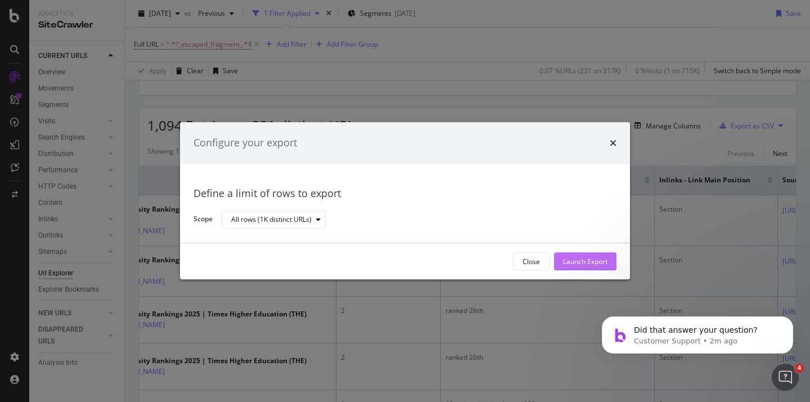
click at [579, 263] on div "Launch Export" at bounding box center [585, 262] width 44 height 10
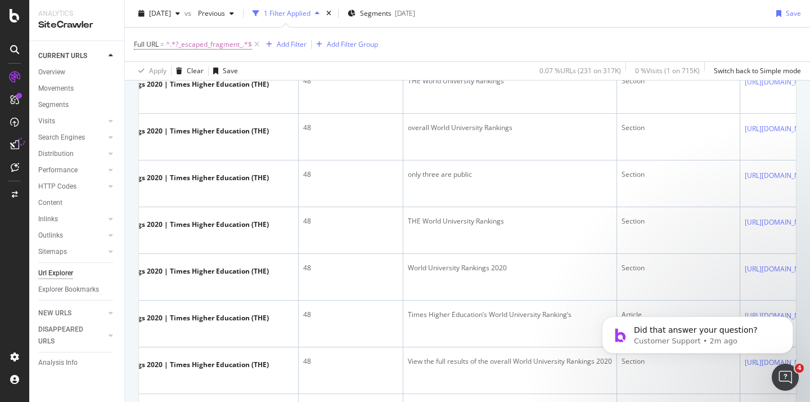
scroll to position [0, 114]
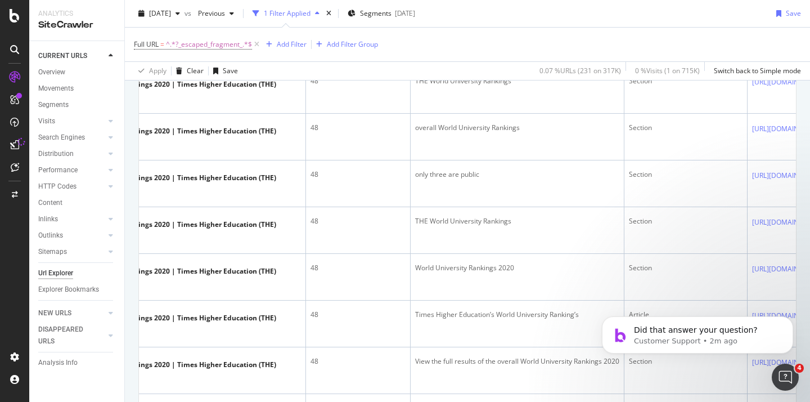
drag, startPoint x: 516, startPoint y: 129, endPoint x: 410, endPoint y: 125, distance: 106.4
copy tr "World University Rankings 2020"
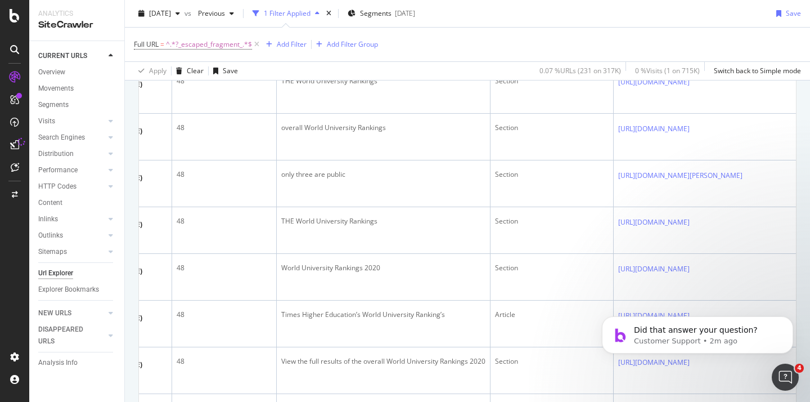
scroll to position [0, 356]
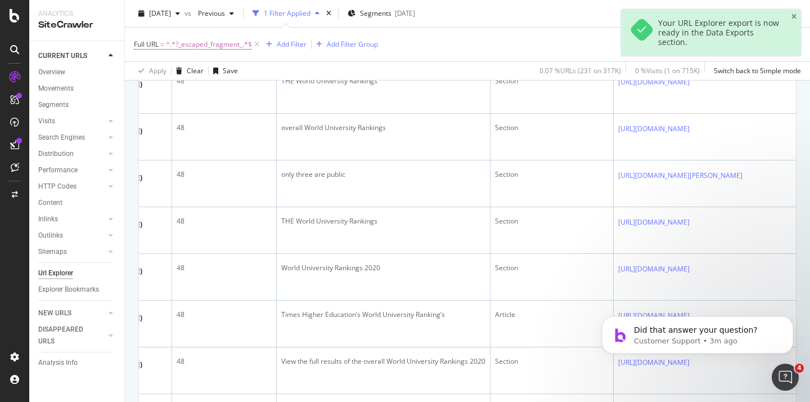
drag, startPoint x: 277, startPoint y: 127, endPoint x: 165, endPoint y: 128, distance: 111.9
copy tr "World University Rankings 2020"
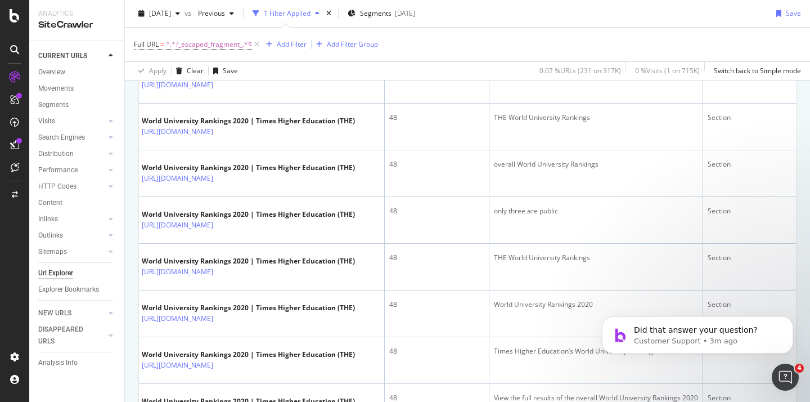
scroll to position [0, 0]
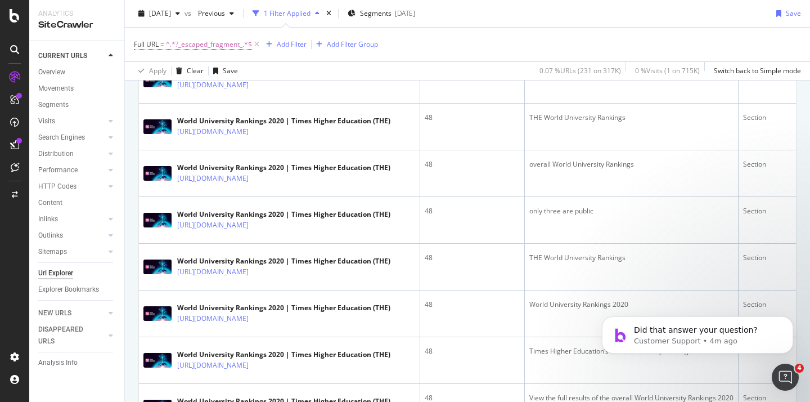
click at [260, 42] on icon at bounding box center [256, 38] width 7 height 7
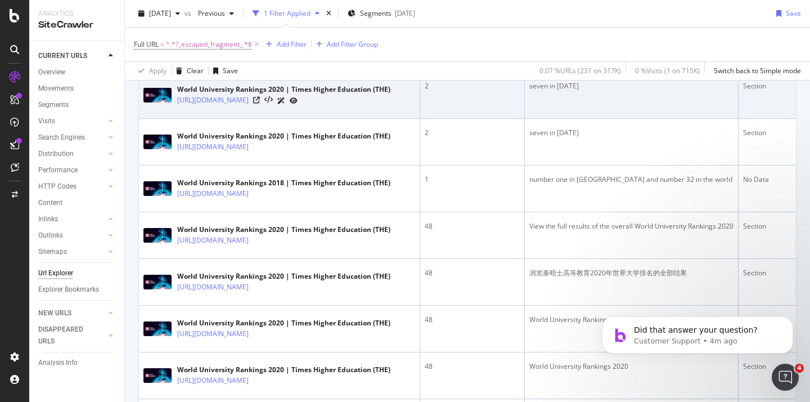
scroll to position [582, 0]
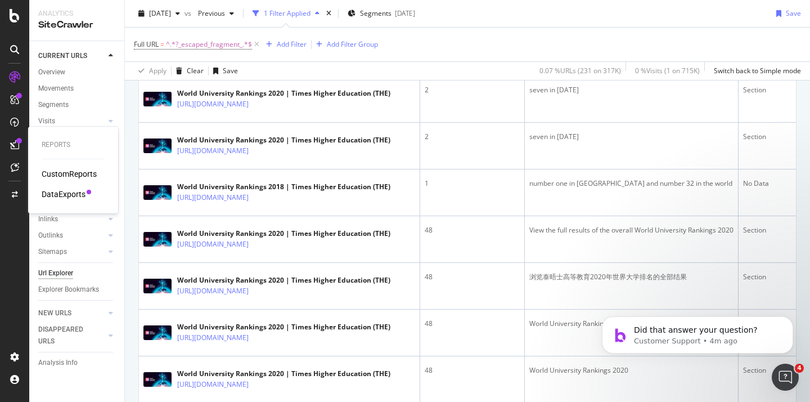
click at [54, 193] on div "DataExports" at bounding box center [64, 193] width 44 height 11
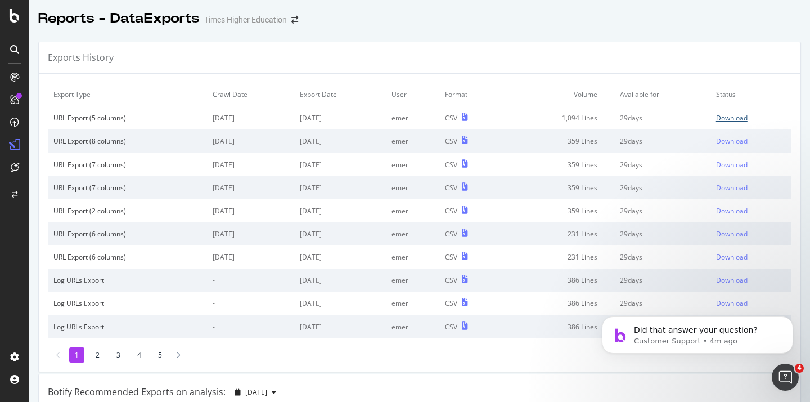
click at [718, 114] on div "Download" at bounding box center [732, 118] width 32 height 10
